Goal: Task Accomplishment & Management: Manage account settings

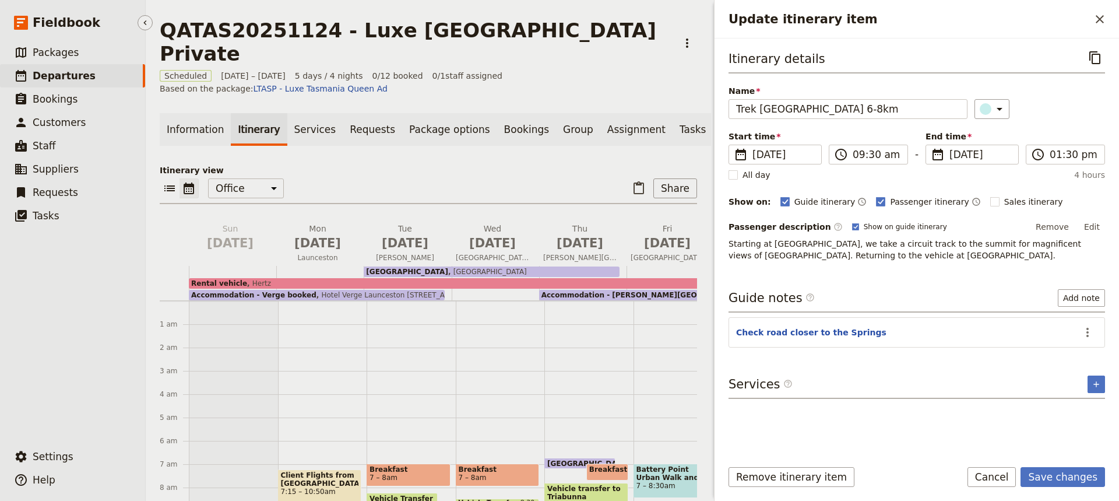
scroll to position [152, 0]
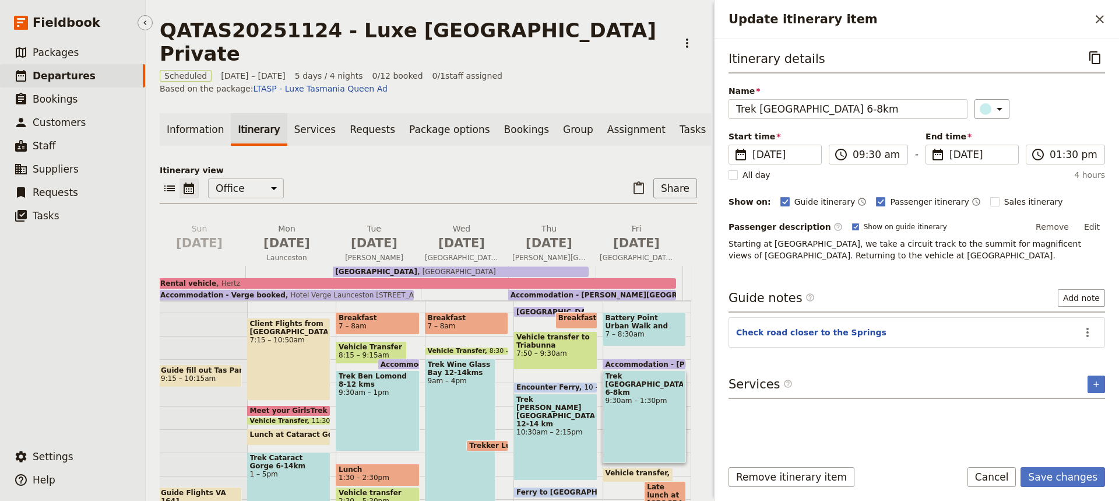
click at [48, 76] on span "Departures" at bounding box center [64, 76] width 63 height 12
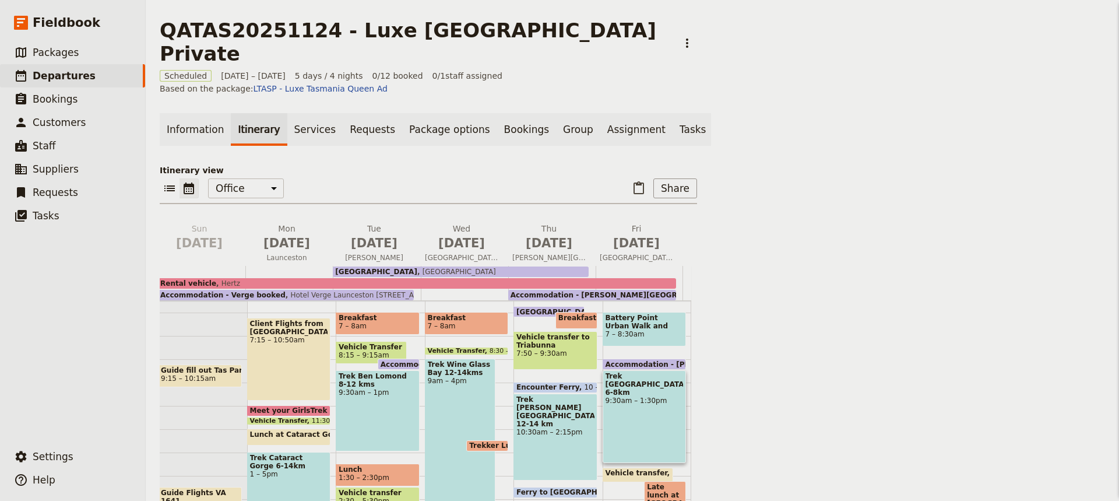
scroll to position [0, 0]
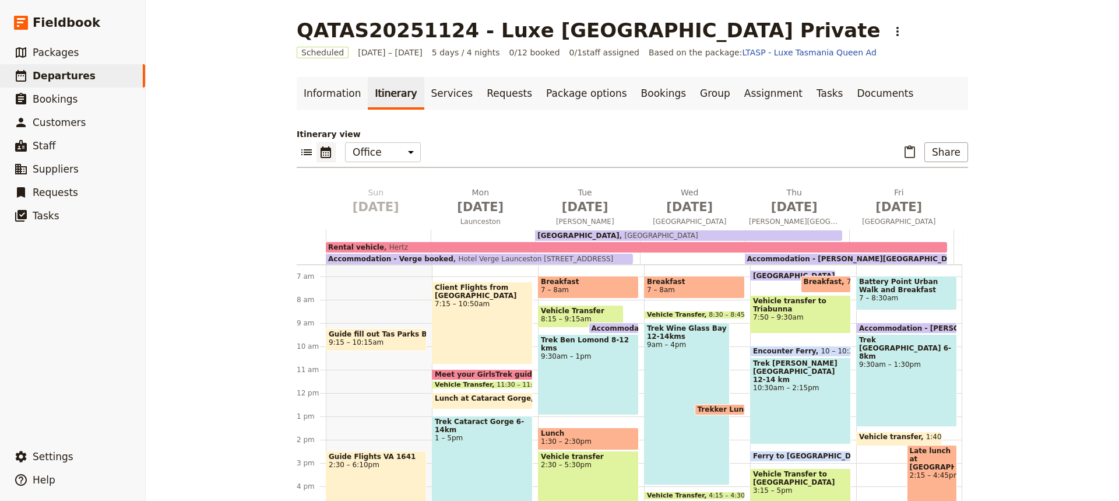
click at [907, 392] on div "Trek [GEOGRAPHIC_DATA] 6-8km 9:30am – 1:30pm" at bounding box center [906, 380] width 101 height 93
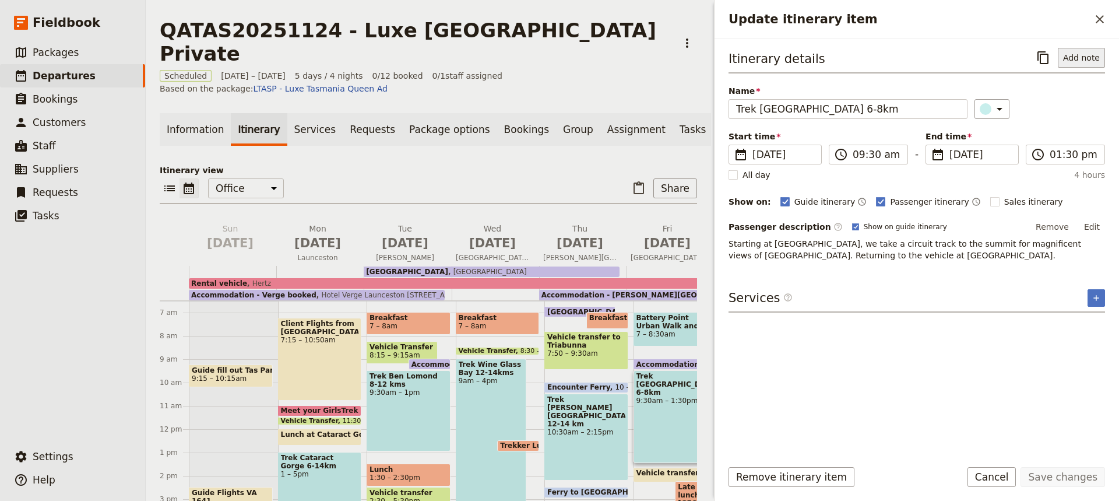
click at [1076, 58] on button "Add note" at bounding box center [1081, 58] width 47 height 20
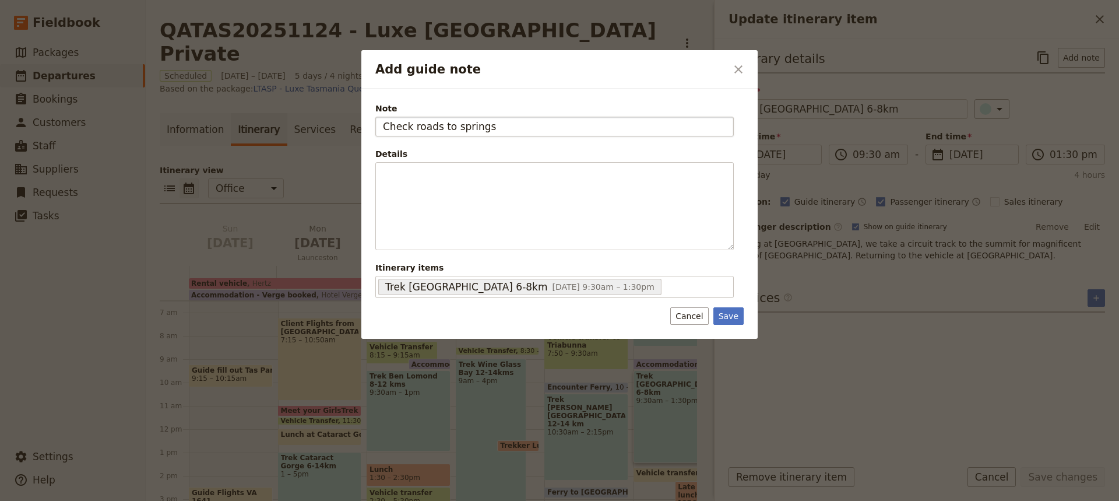
click at [454, 129] on input "Check roads to springs" at bounding box center [554, 127] width 358 height 20
type input "Check roads to [GEOGRAPHIC_DATA]"
click at [724, 315] on button "Save" at bounding box center [728, 315] width 30 height 17
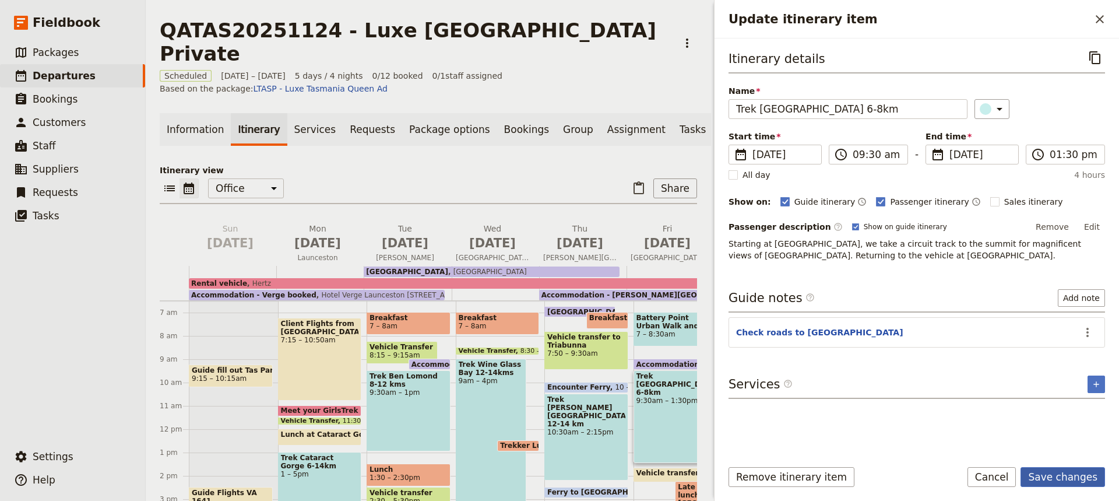
click at [1046, 473] on button "Save changes" at bounding box center [1062, 477] width 85 height 20
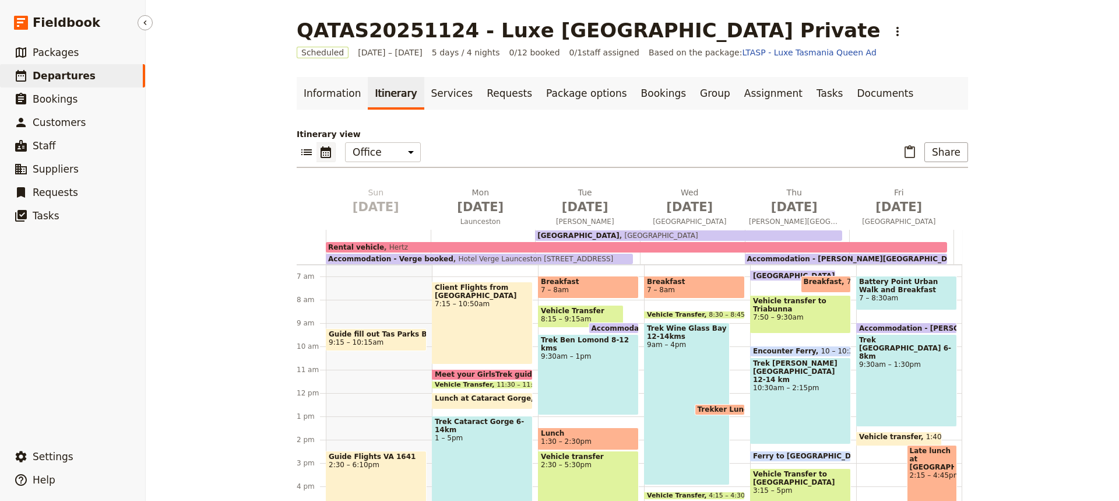
click at [44, 77] on span "Departures" at bounding box center [64, 76] width 63 height 12
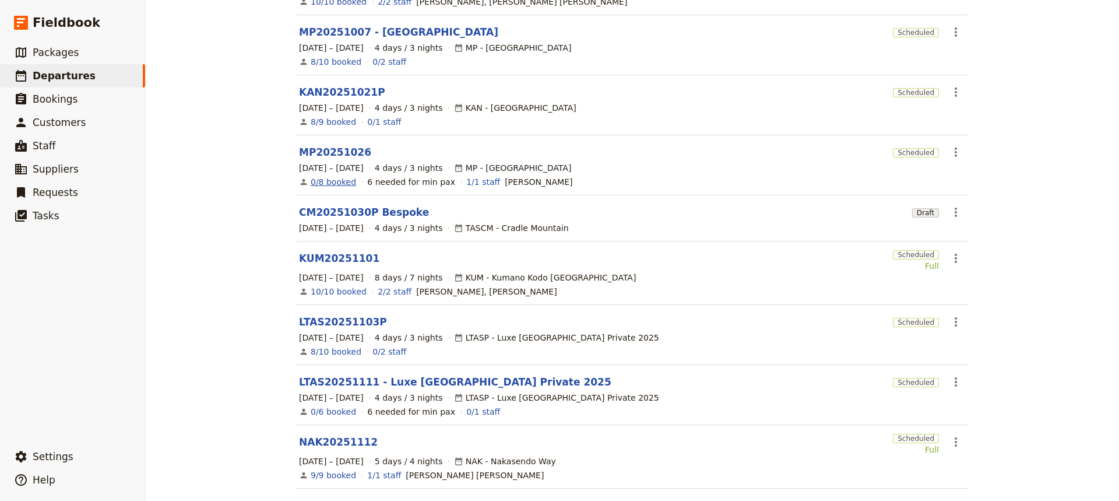
scroll to position [175, 0]
click at [328, 374] on link "LTAS20251111 - Luxe [GEOGRAPHIC_DATA] Private 2025" at bounding box center [455, 381] width 312 height 14
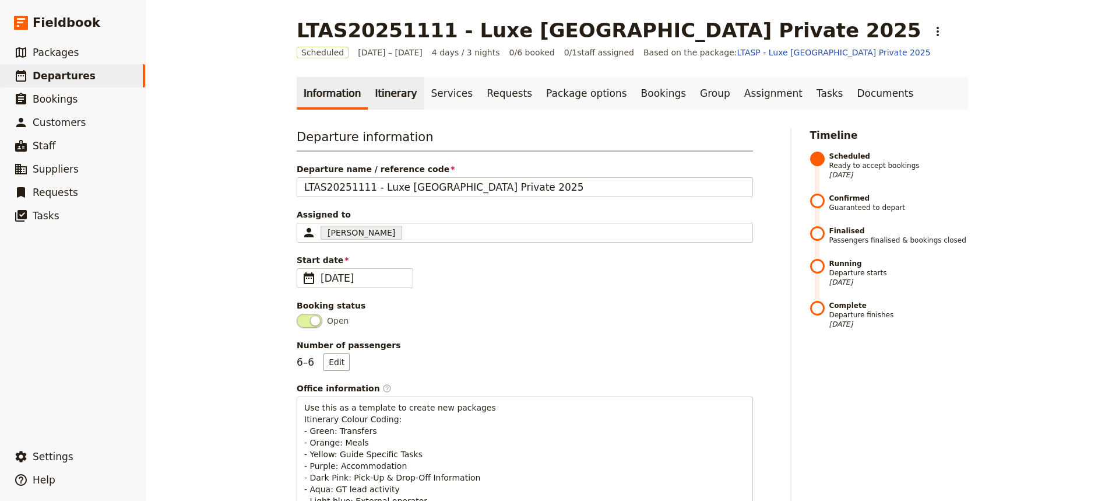
click at [382, 95] on link "Itinerary" at bounding box center [396, 93] width 56 height 33
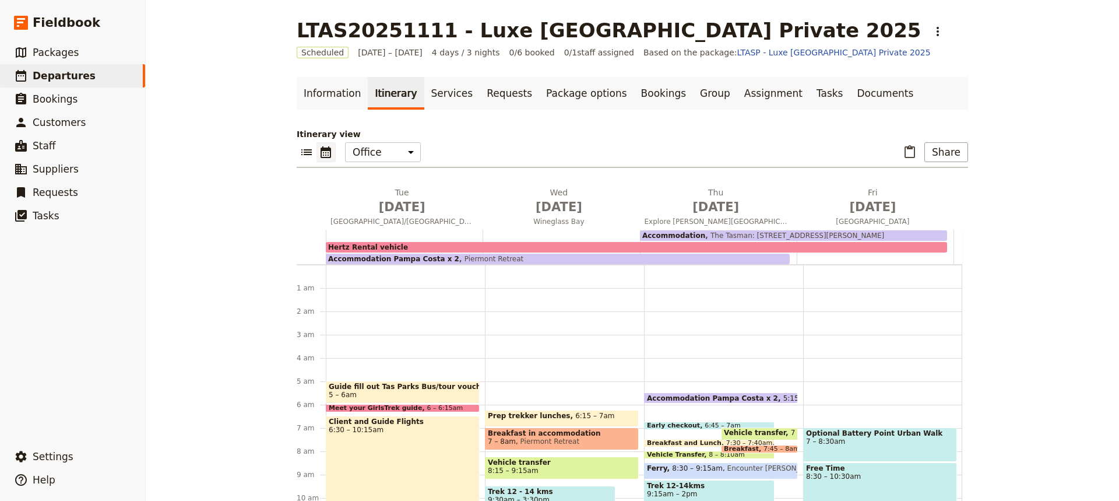
scroll to position [105, 0]
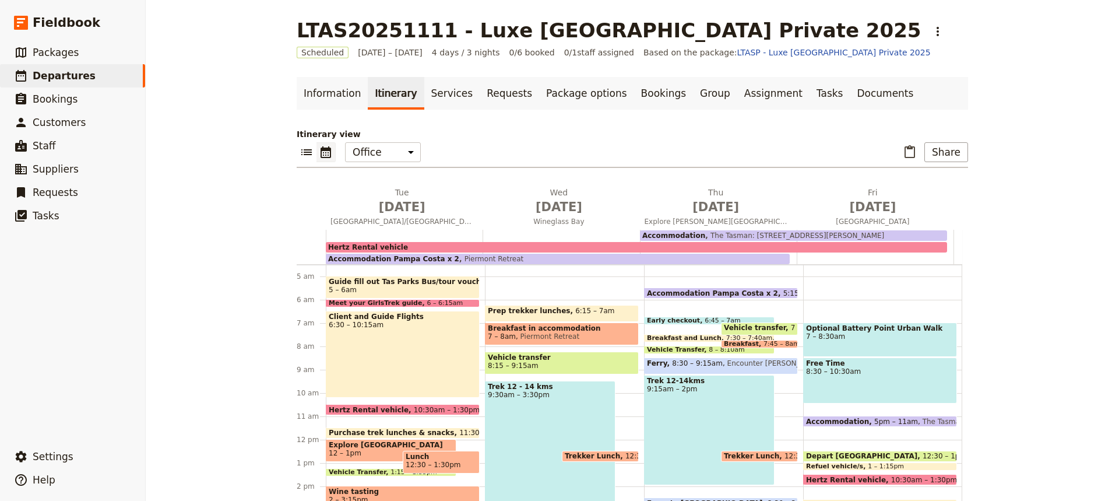
click at [745, 234] on span "The Tasman: [STREET_ADDRESS][PERSON_NAME]" at bounding box center [794, 235] width 179 height 8
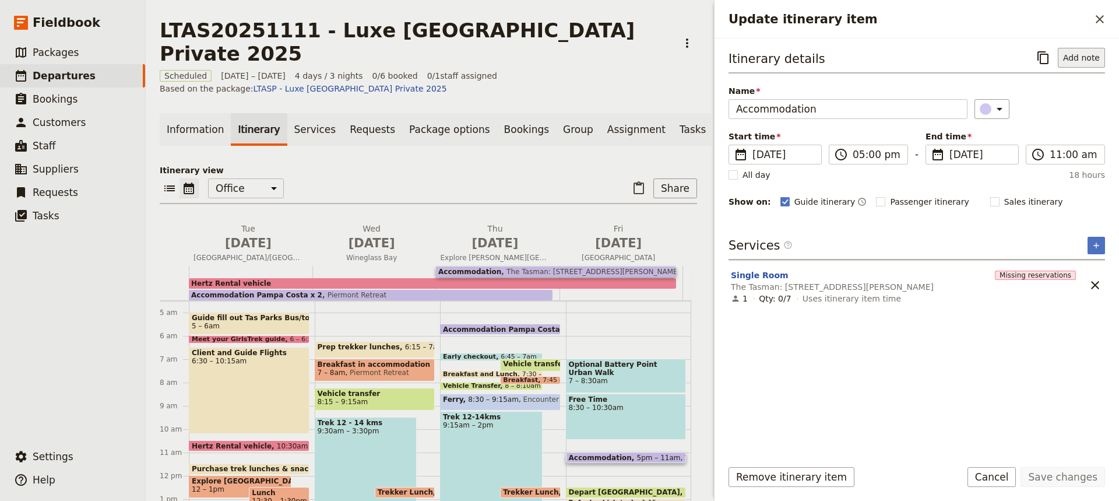
click at [1082, 64] on button "Add note" at bounding box center [1081, 58] width 47 height 20
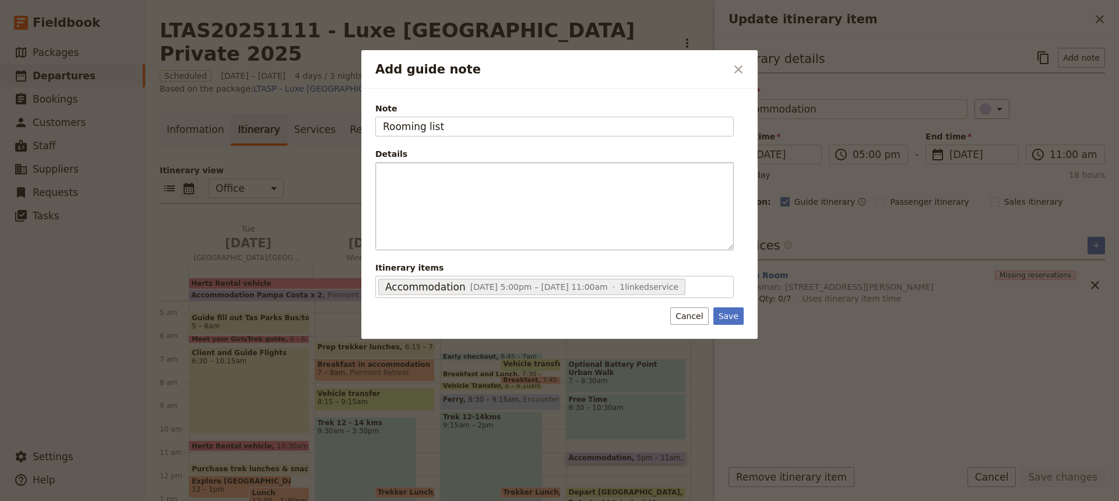
type input "Rooming list"
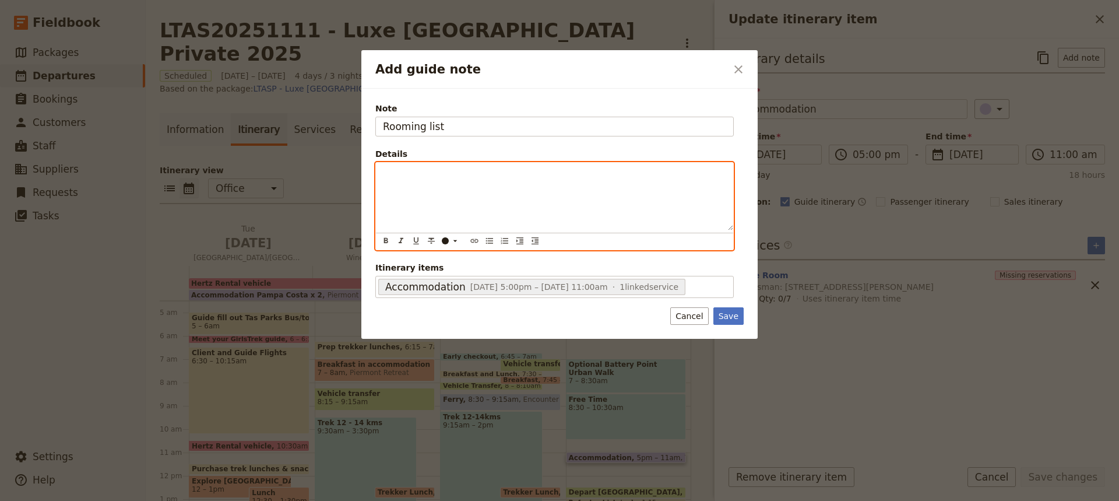
click at [383, 172] on p "Add guide note" at bounding box center [554, 173] width 343 height 12
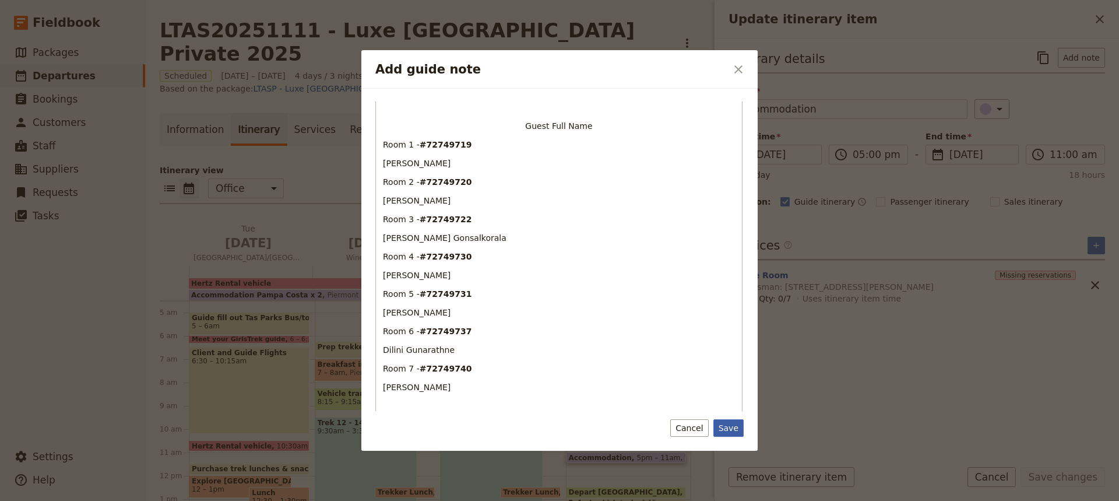
click at [728, 426] on button "Save" at bounding box center [728, 427] width 30 height 17
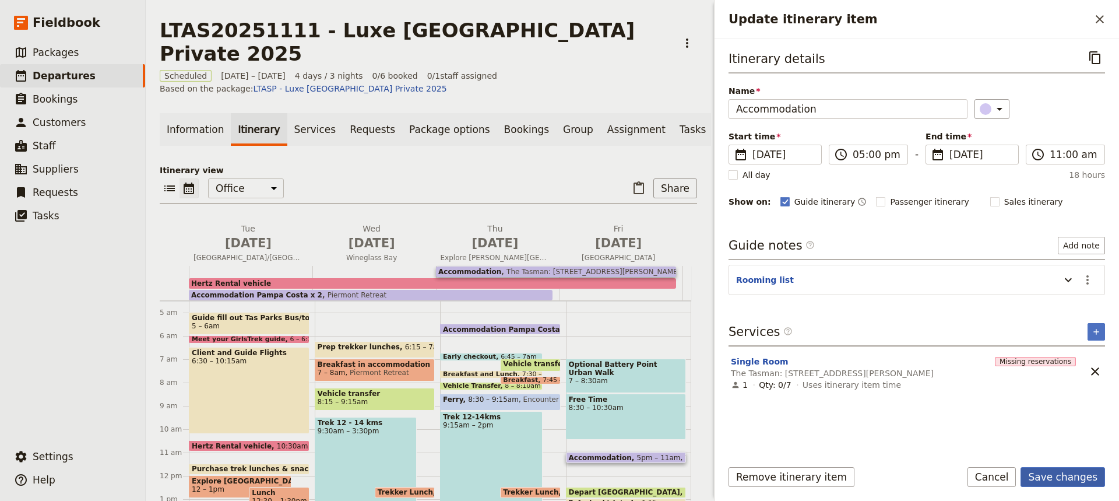
click at [1063, 476] on button "Save changes" at bounding box center [1062, 477] width 85 height 20
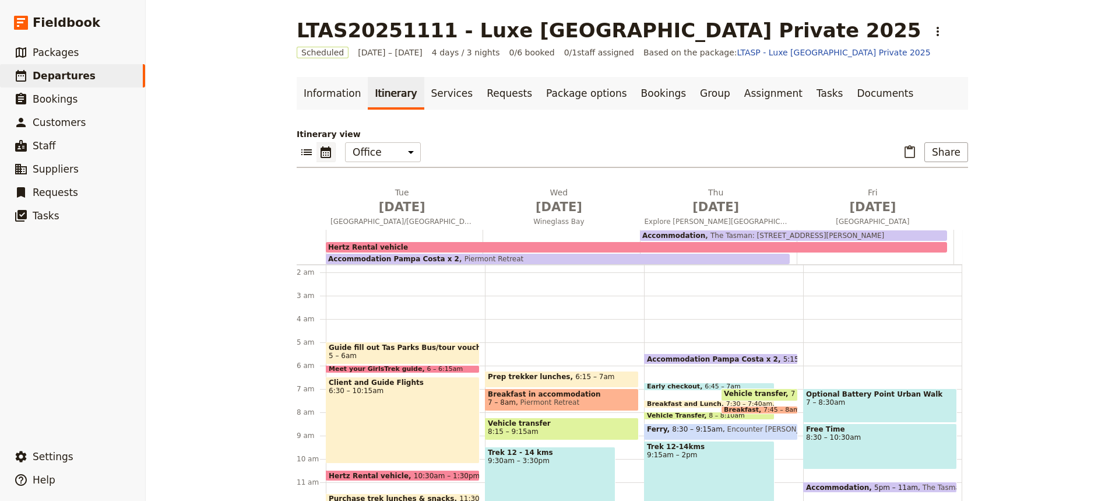
scroll to position [37, 0]
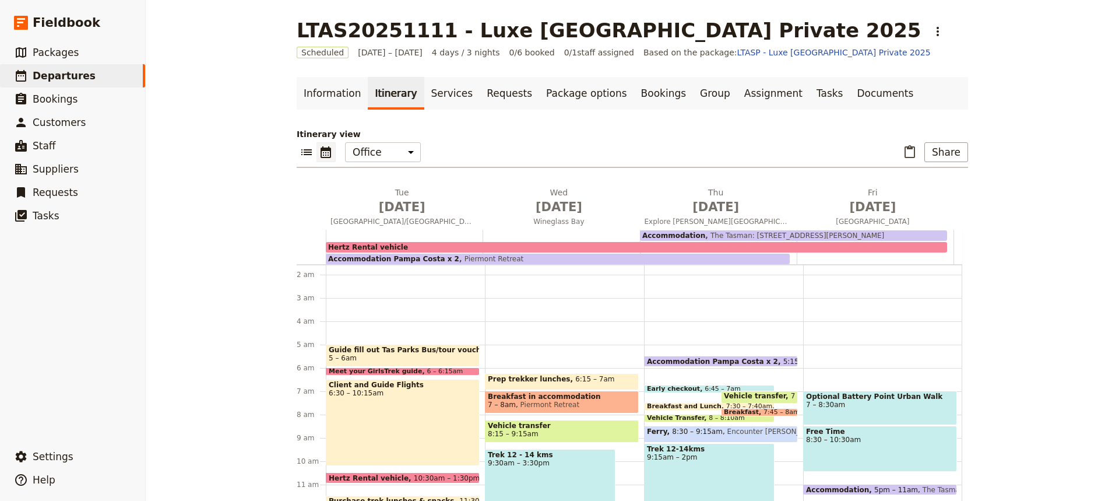
click at [679, 436] on span "8:30 – 9:15am" at bounding box center [697, 433] width 51 height 13
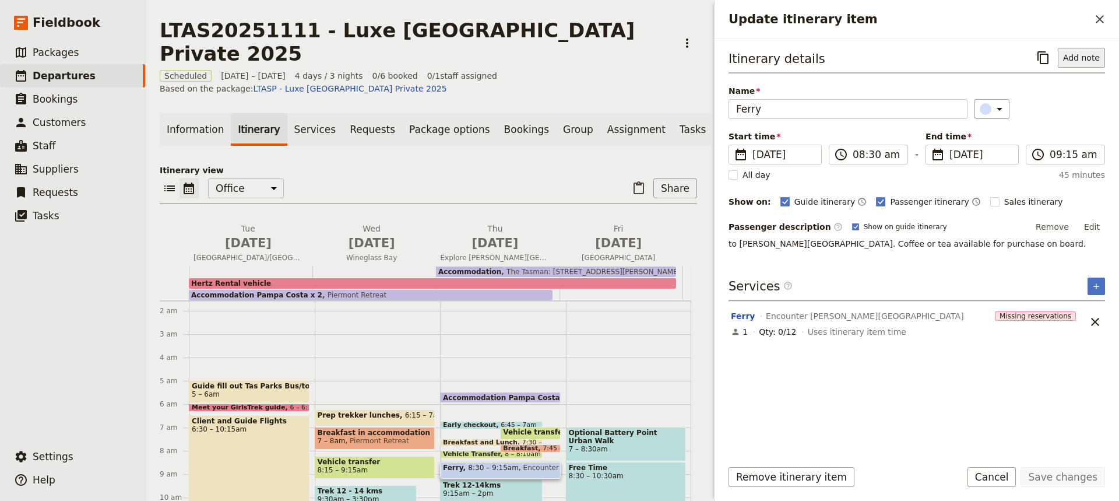
click at [1083, 58] on button "Add note" at bounding box center [1081, 58] width 47 height 20
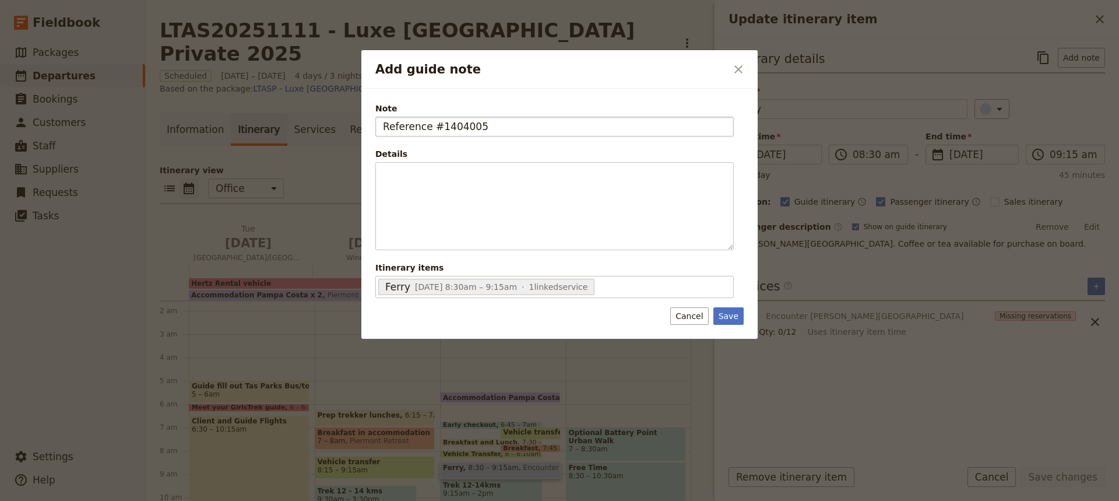
click at [389, 126] on input "Reference #1404005" at bounding box center [554, 127] width 358 height 20
click at [397, 126] on input "BVooking eference #1404005" at bounding box center [554, 127] width 358 height 20
click at [424, 125] on input "Booking eference #1404005" at bounding box center [554, 127] width 358 height 20
type input "Booking Reference #1404005"
click at [727, 321] on button "Save" at bounding box center [728, 315] width 30 height 17
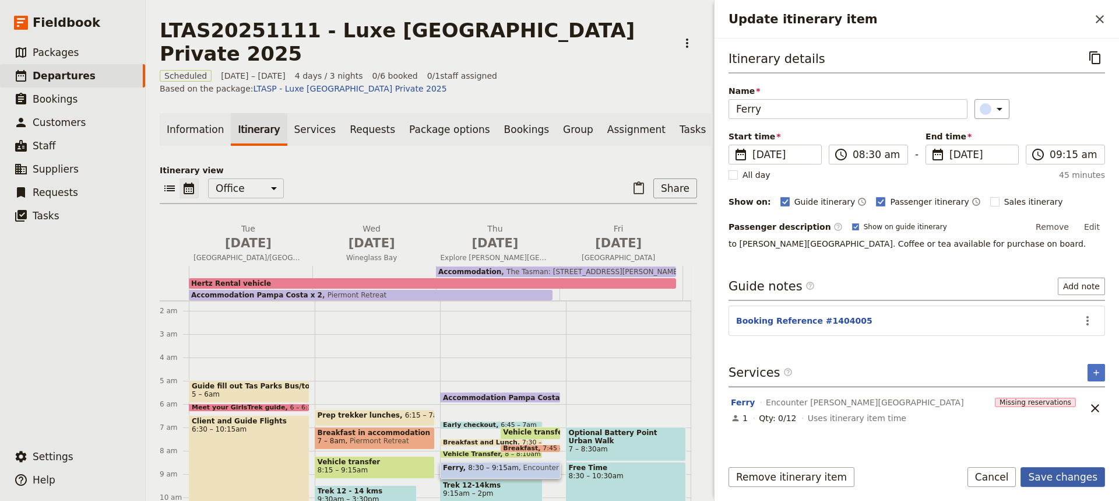
click at [1049, 475] on button "Save changes" at bounding box center [1062, 477] width 85 height 20
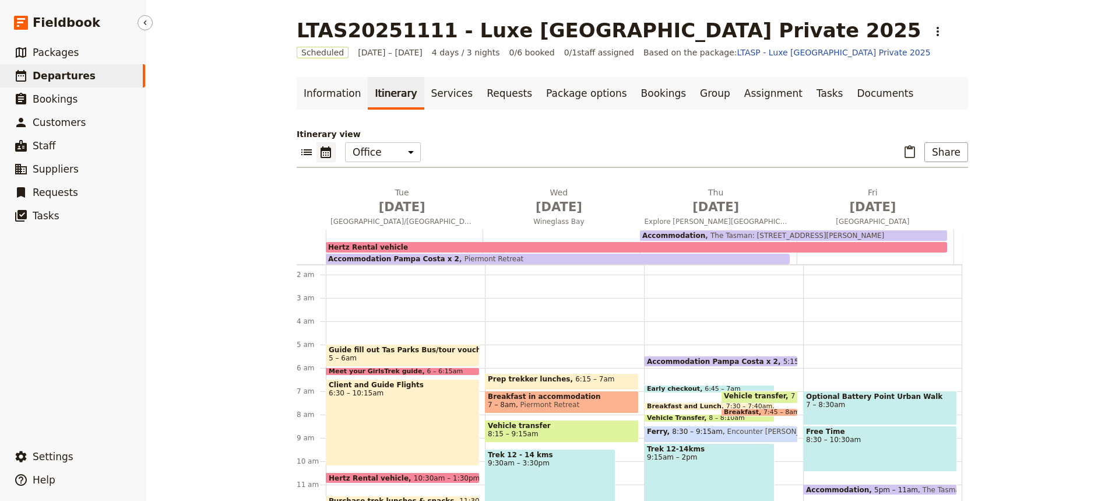
click at [64, 75] on span "Departures" at bounding box center [64, 76] width 63 height 12
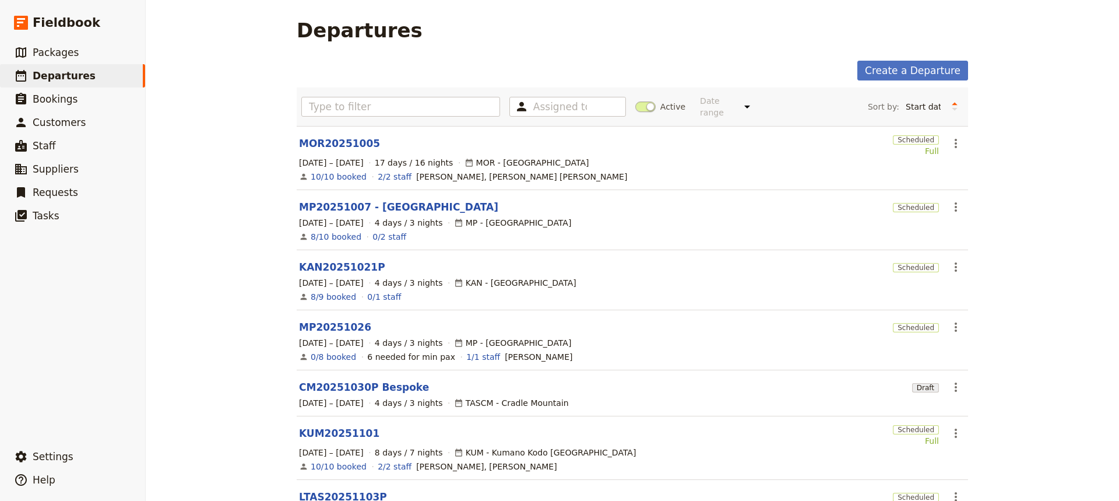
scroll to position [270, 0]
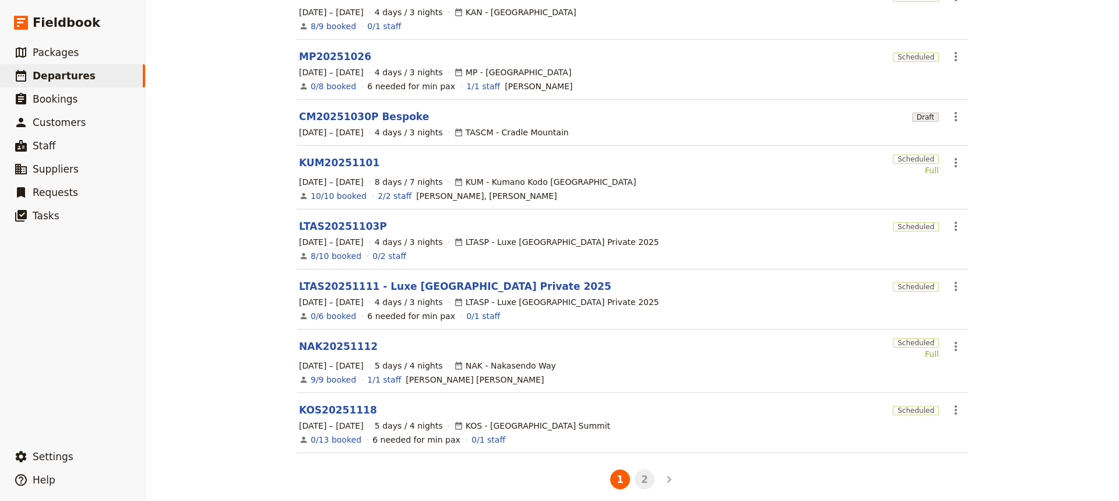
click at [638, 474] on button "2" at bounding box center [645, 479] width 20 height 20
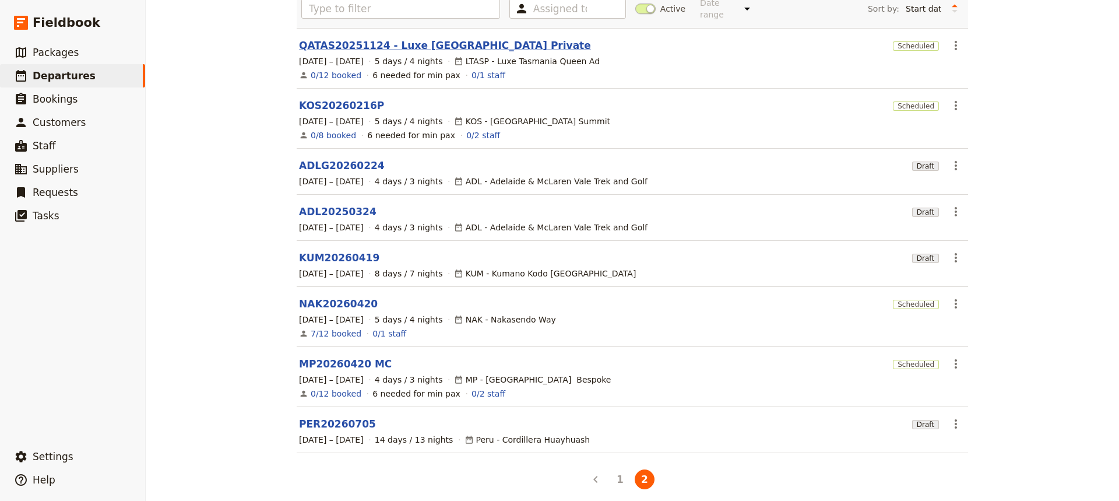
click at [340, 40] on link "QATAS20251124 - Luxe [GEOGRAPHIC_DATA] Private" at bounding box center [445, 45] width 292 height 14
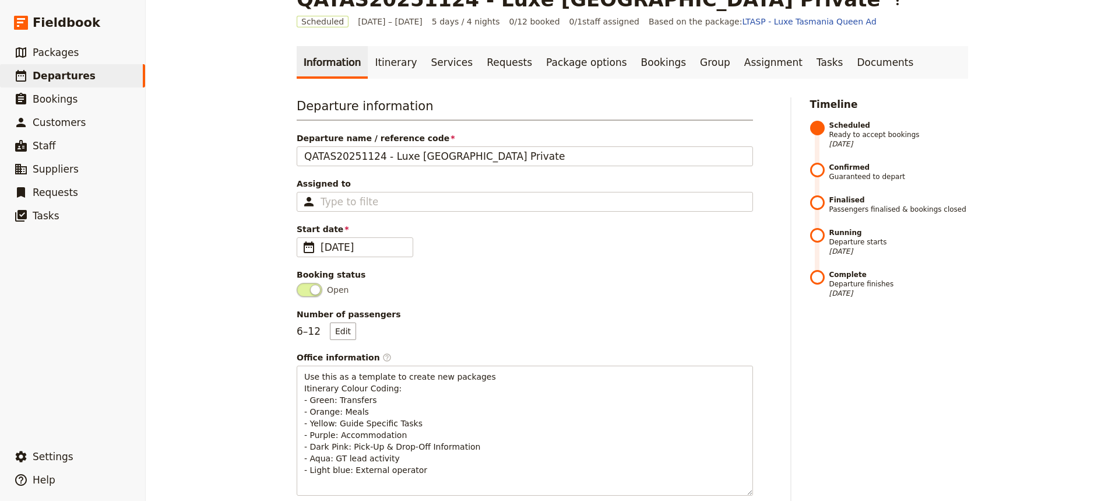
scroll to position [30, 0]
click at [381, 64] on link "Itinerary" at bounding box center [396, 63] width 56 height 33
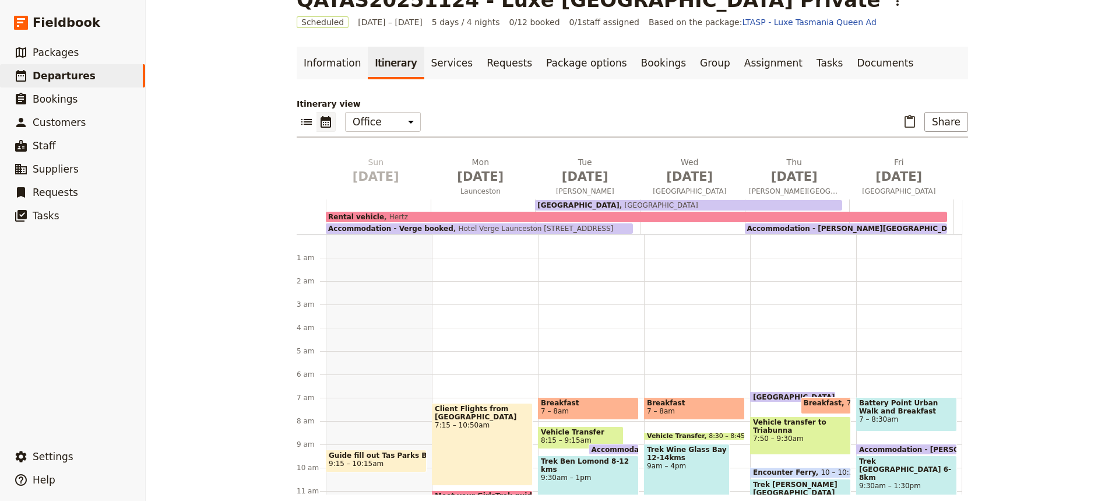
scroll to position [152, 0]
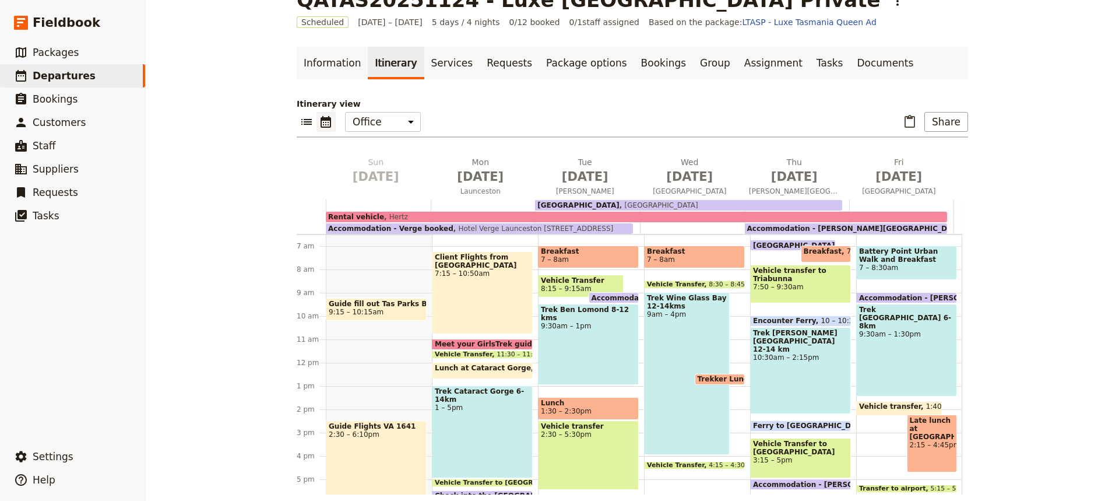
click at [776, 354] on div "Trek [PERSON_NAME][GEOGRAPHIC_DATA] 12-14 km 10:30am – 2:15pm" at bounding box center [800, 370] width 101 height 87
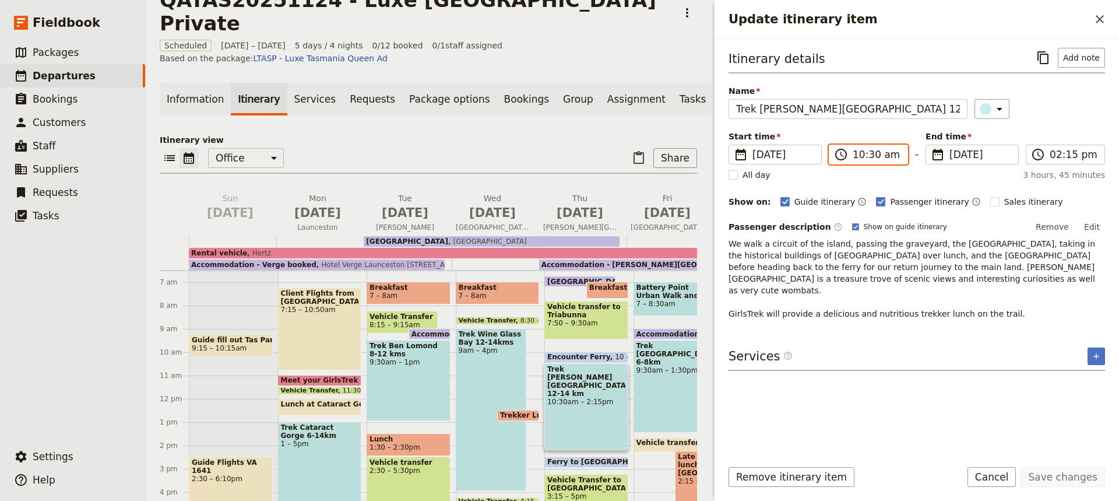
click at [872, 155] on input "10:30 am" at bounding box center [877, 154] width 48 height 14
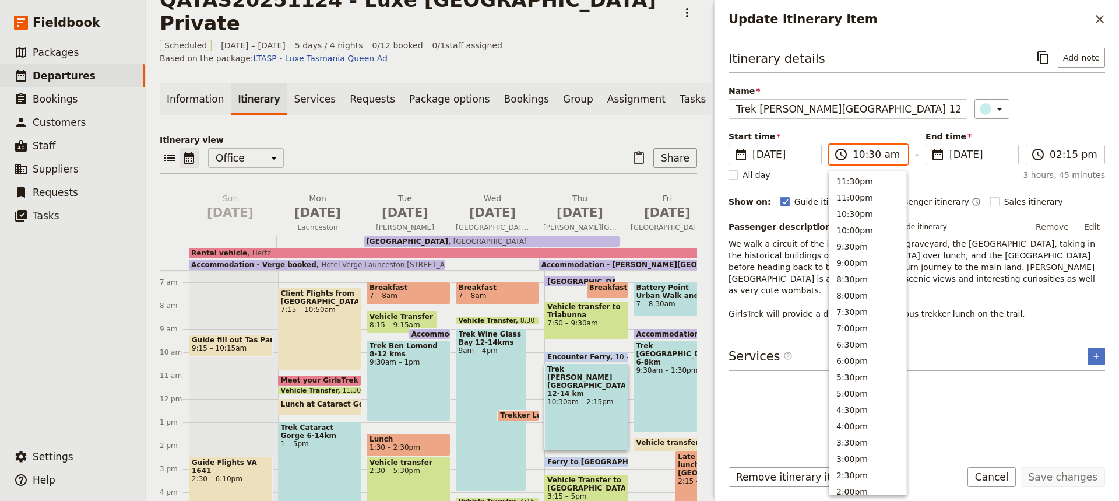
scroll to position [427, 0]
click at [850, 196] on button "10:00am" at bounding box center [867, 195] width 77 height 16
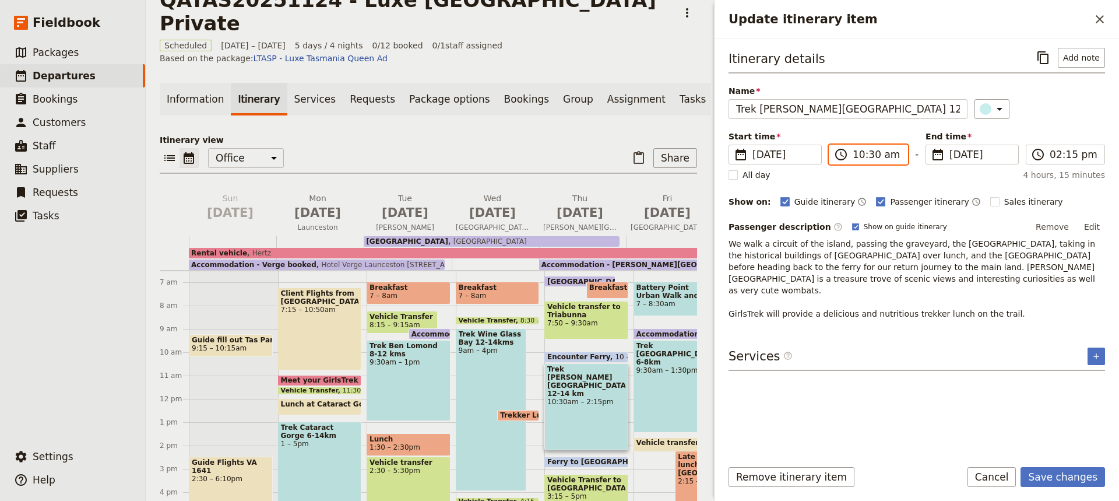
type input "10:00 am"
click at [579, 357] on span at bounding box center [586, 359] width 83 height 5
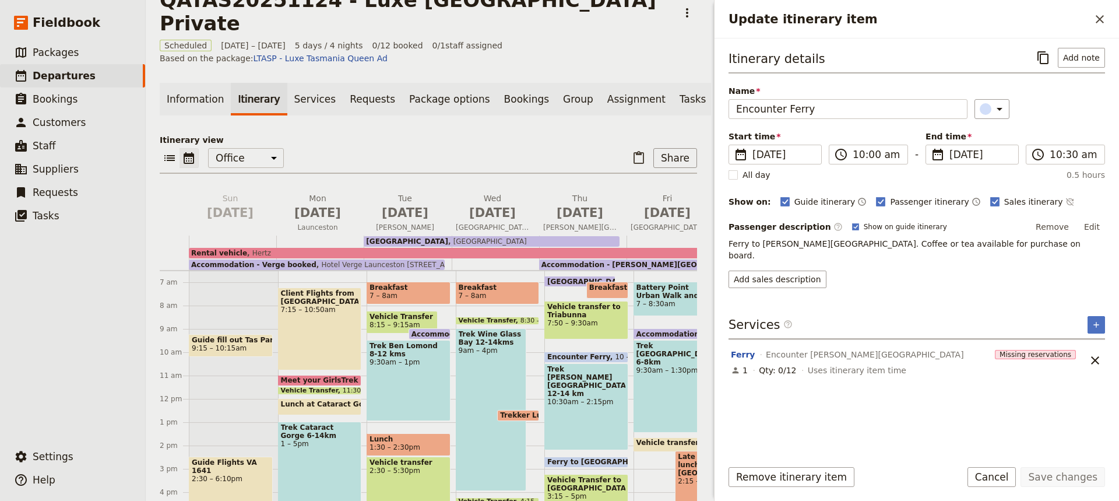
click at [567, 381] on div "Trek [PERSON_NAME][GEOGRAPHIC_DATA] 12-14 km 10:30am – 2:15pm" at bounding box center [586, 406] width 84 height 87
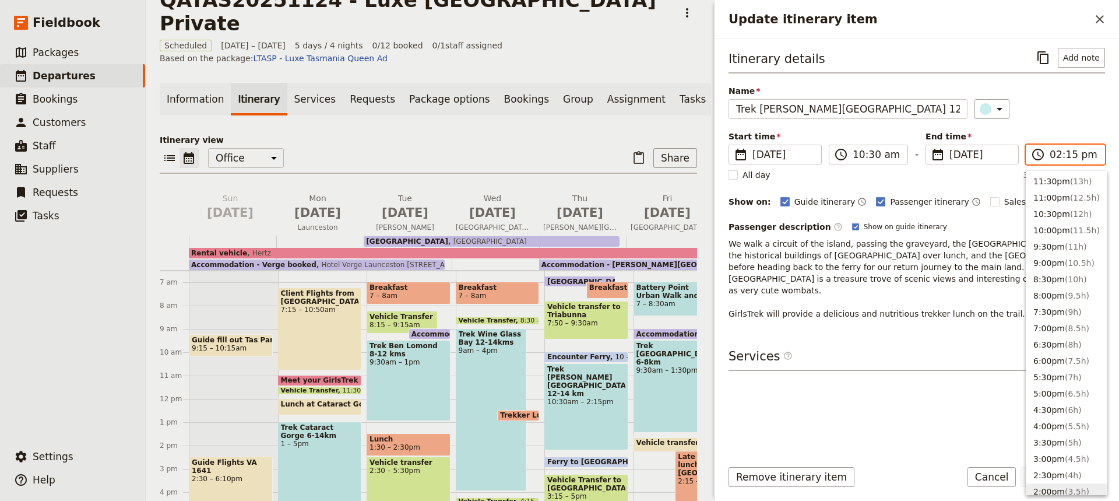
click at [1071, 154] on input "02:15 pm" at bounding box center [1074, 154] width 48 height 14
click at [1066, 154] on input "02:15 pm" at bounding box center [1074, 154] width 48 height 14
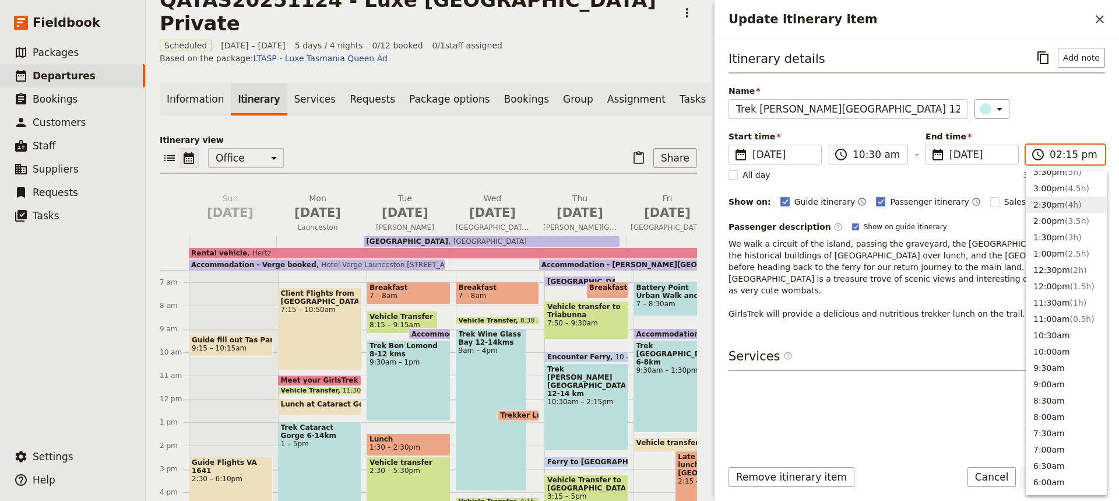
scroll to position [270, 0]
click at [1044, 203] on button "2:30pm ( 4h )" at bounding box center [1066, 205] width 80 height 16
type input "02:30 pm"
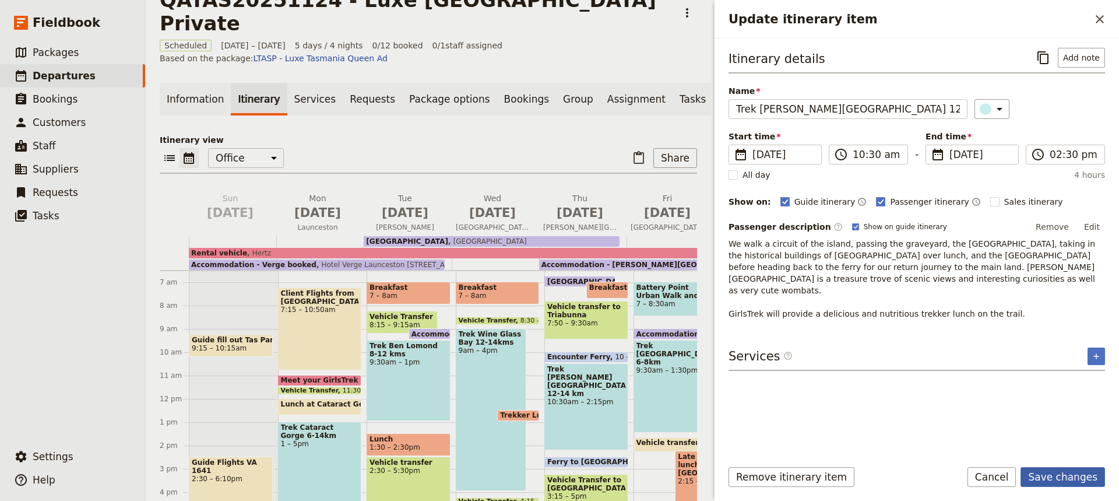
click at [1067, 473] on button "Save changes" at bounding box center [1062, 477] width 85 height 20
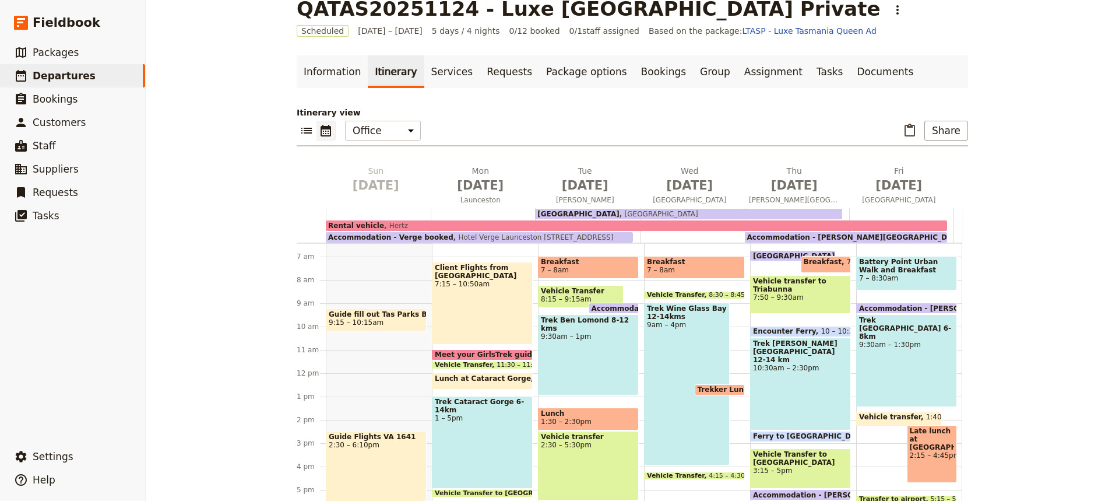
scroll to position [149, 0]
